Goal: Check status

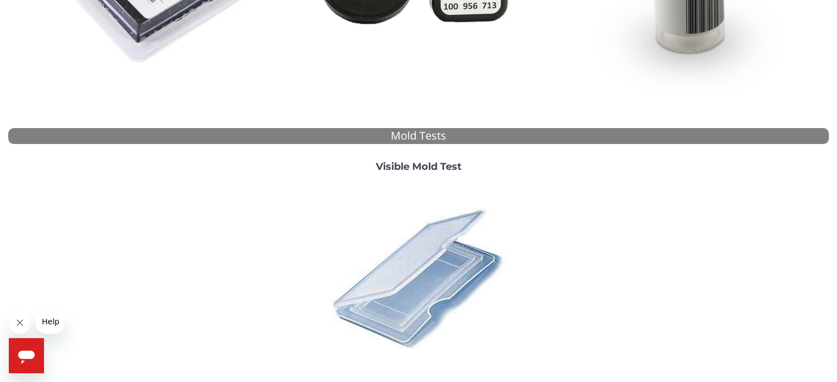
scroll to position [326, 0]
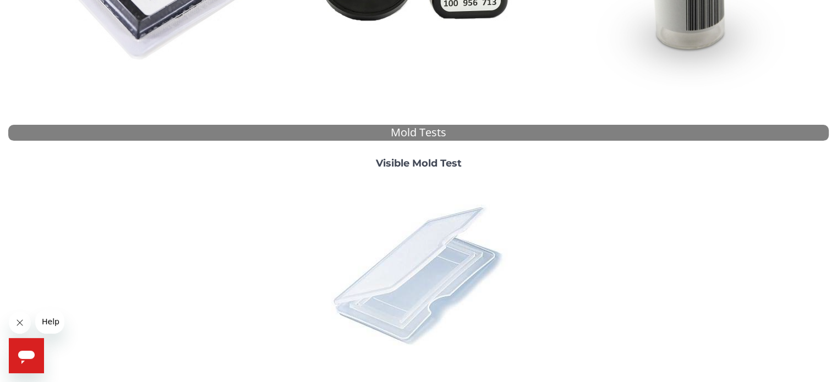
click at [434, 271] on img at bounding box center [418, 274] width 193 height 193
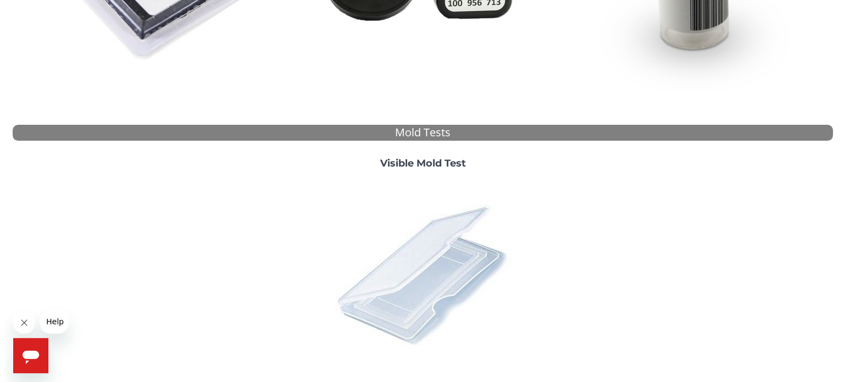
scroll to position [0, 0]
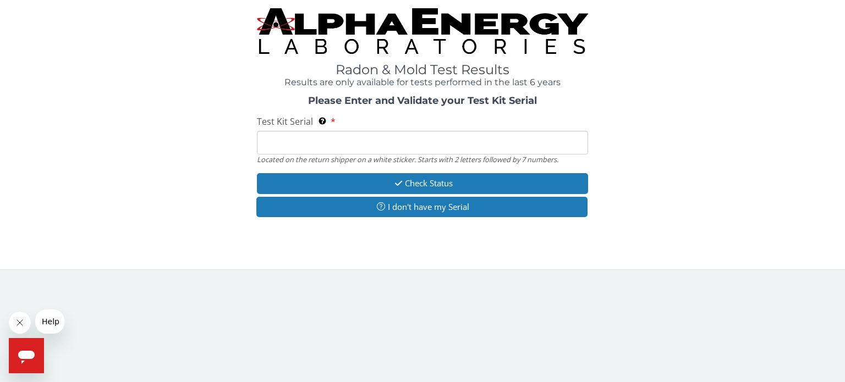
click at [357, 132] on input "Test Kit Serial Located on the return shipper on a white sticker. Starts with 2…" at bounding box center [422, 143] width 331 height 24
paste input ": ML199407"
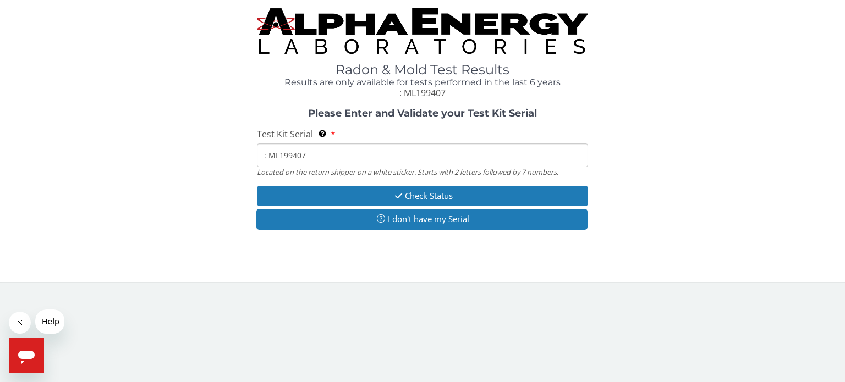
click at [269, 154] on input ": ML199407" at bounding box center [422, 156] width 331 height 24
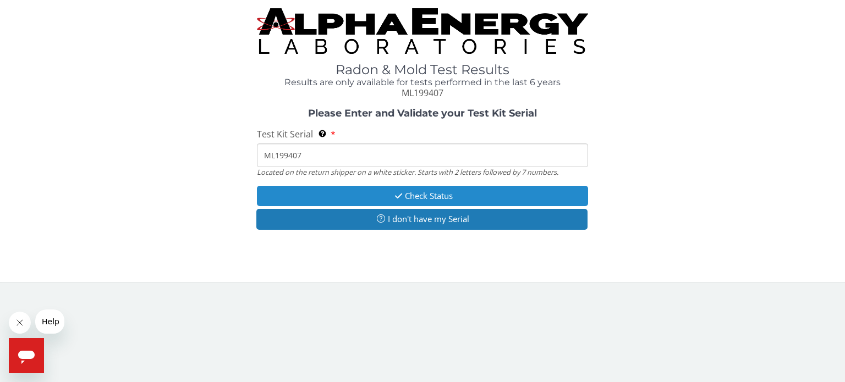
type input "ML199407"
click at [421, 195] on button "Check Status" at bounding box center [422, 196] width 331 height 20
